Goal: Transaction & Acquisition: Register for event/course

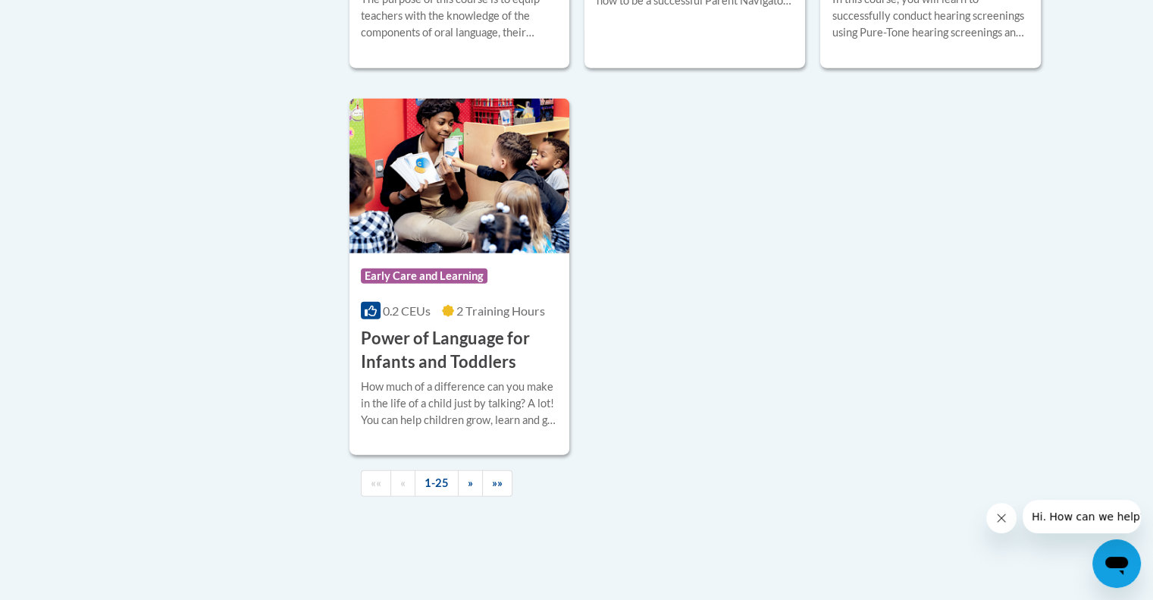
scroll to position [3564, 0]
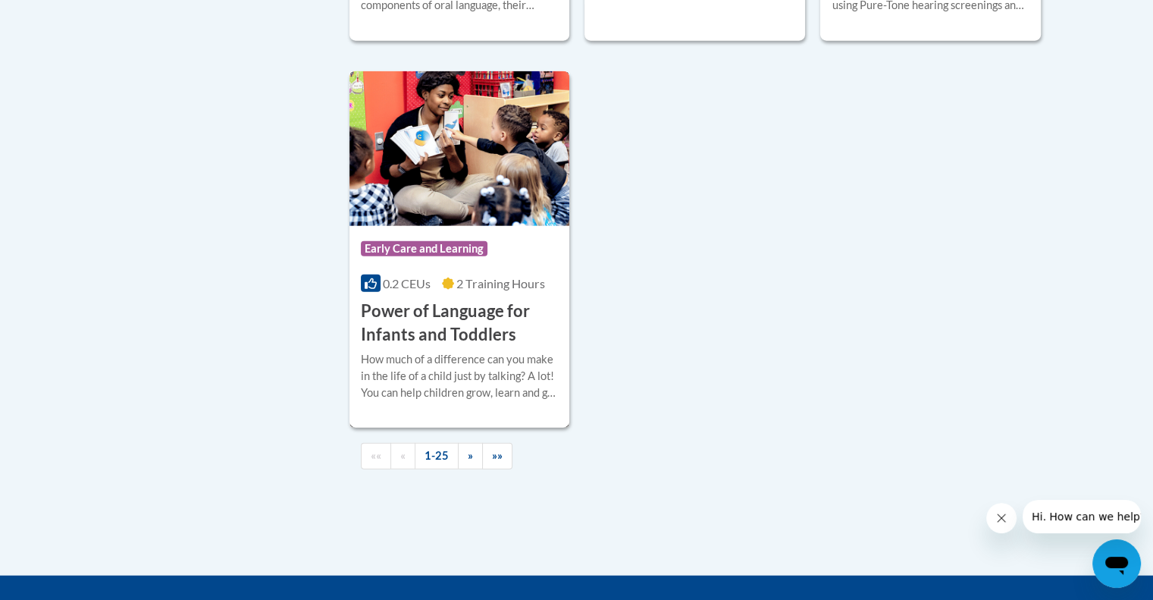
click at [525, 341] on h3 "Power of Language for Infants and Toddlers" at bounding box center [460, 322] width 198 height 47
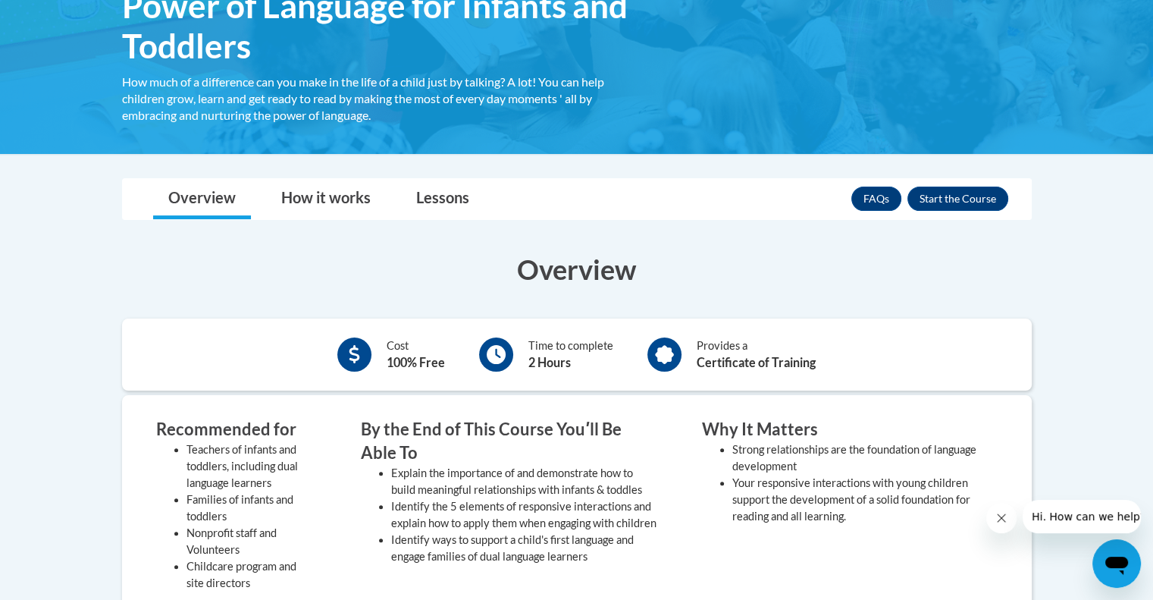
scroll to position [227, 0]
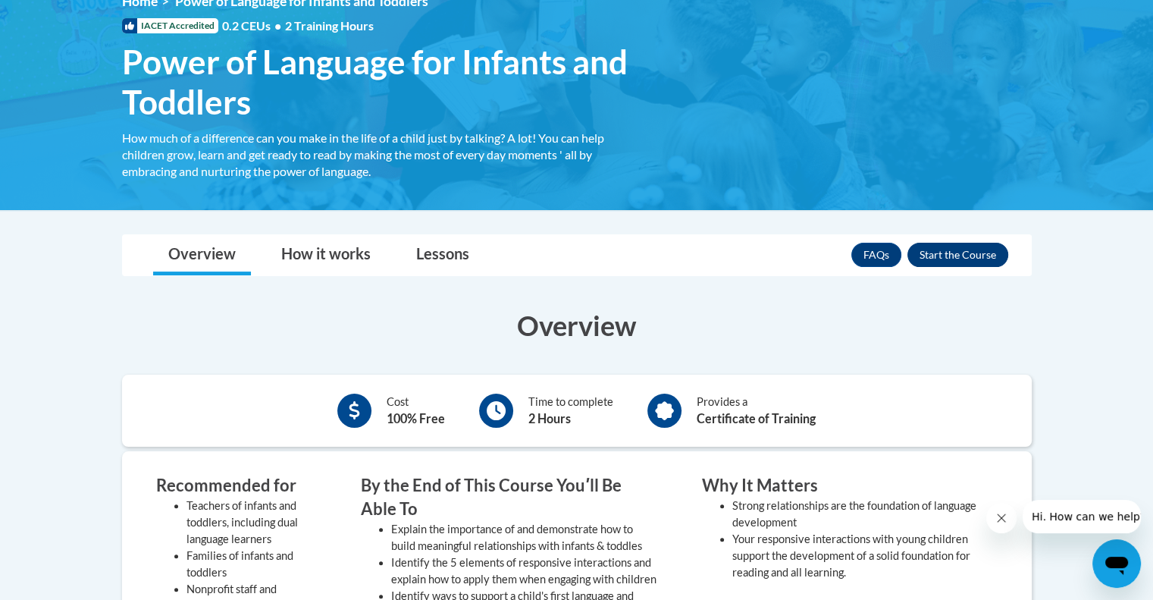
drag, startPoint x: 1009, startPoint y: 251, endPoint x: 995, endPoint y: 254, distance: 14.7
click at [1008, 251] on div "Overview How it works Lessons Resources FAQs Enroll" at bounding box center [577, 255] width 886 height 40
click at [972, 254] on button "Enroll" at bounding box center [958, 255] width 101 height 24
